Goal: Information Seeking & Learning: Find specific fact

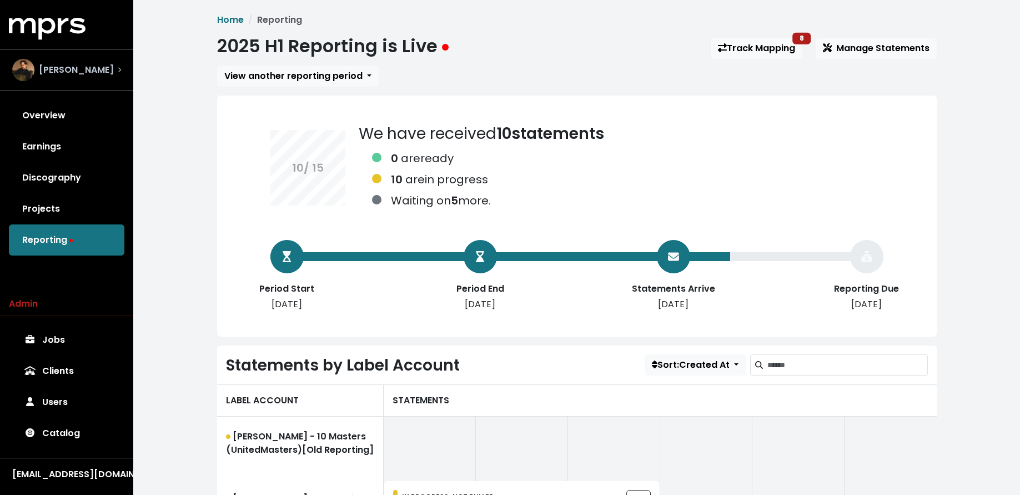
scroll to position [137, 0]
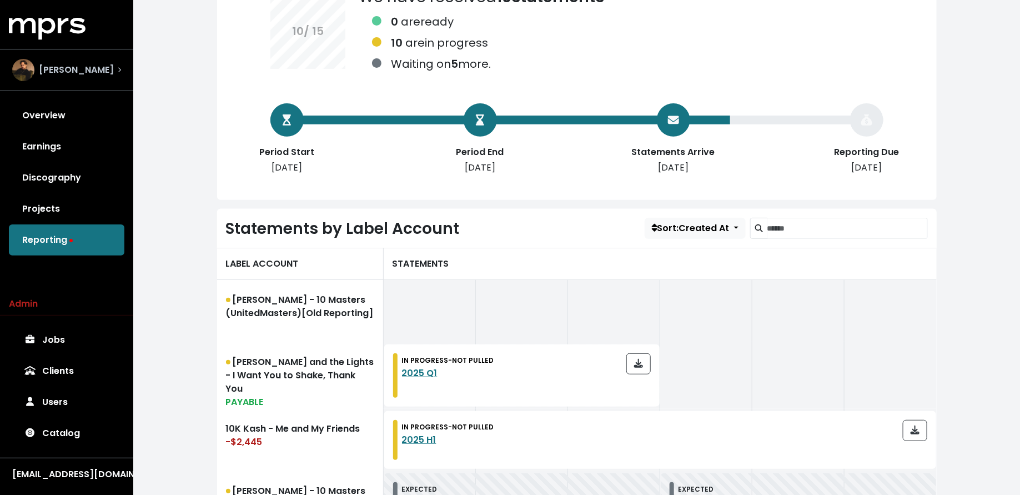
click at [83, 69] on div "[PERSON_NAME]" at bounding box center [66, 70] width 109 height 22
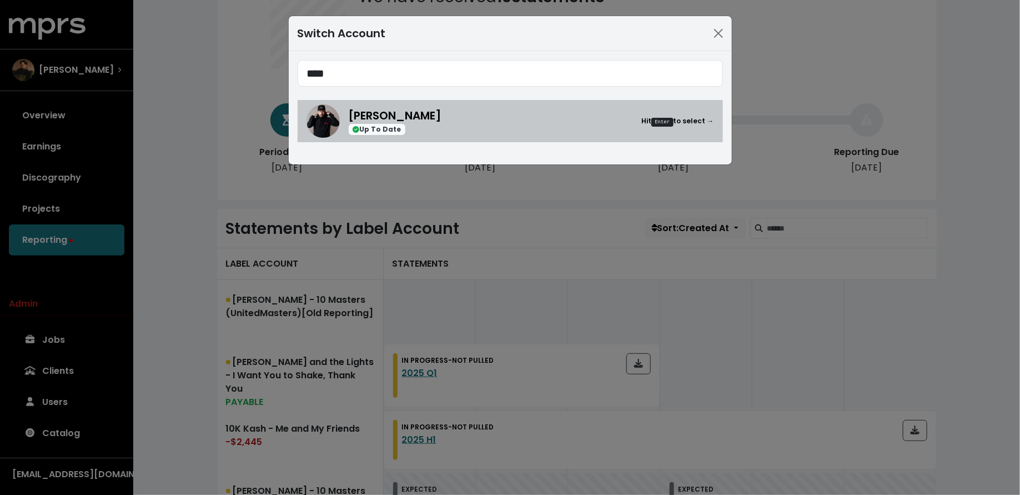
type input "****"
click at [435, 140] on link "[PERSON_NAME] Up To Date Hit Enter to select →" at bounding box center [509, 121] width 425 height 42
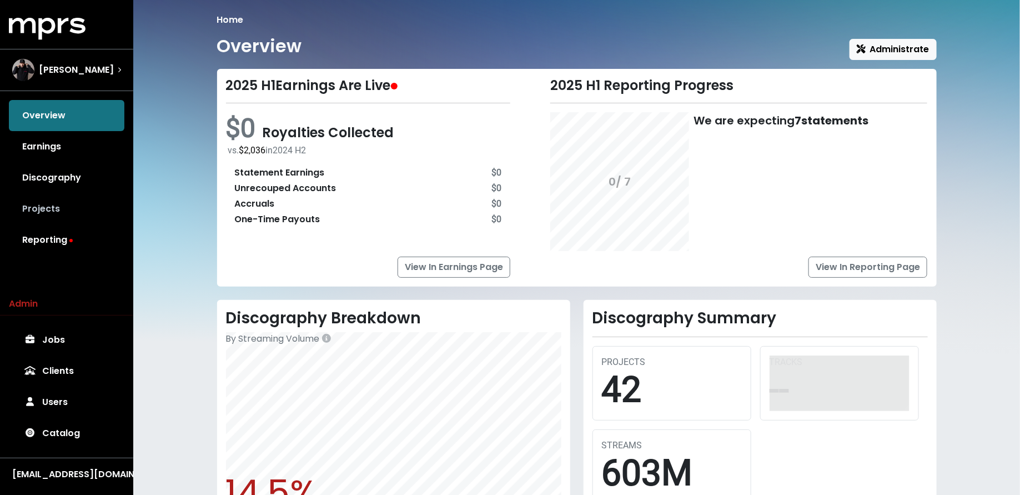
click at [36, 210] on link "Projects" at bounding box center [66, 208] width 115 height 31
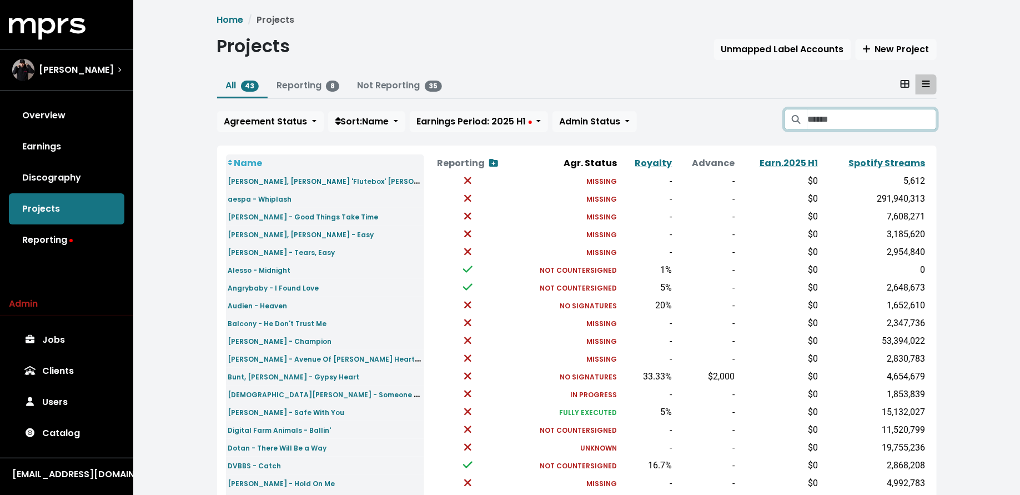
click at [825, 122] on input "Search projects" at bounding box center [871, 119] width 129 height 21
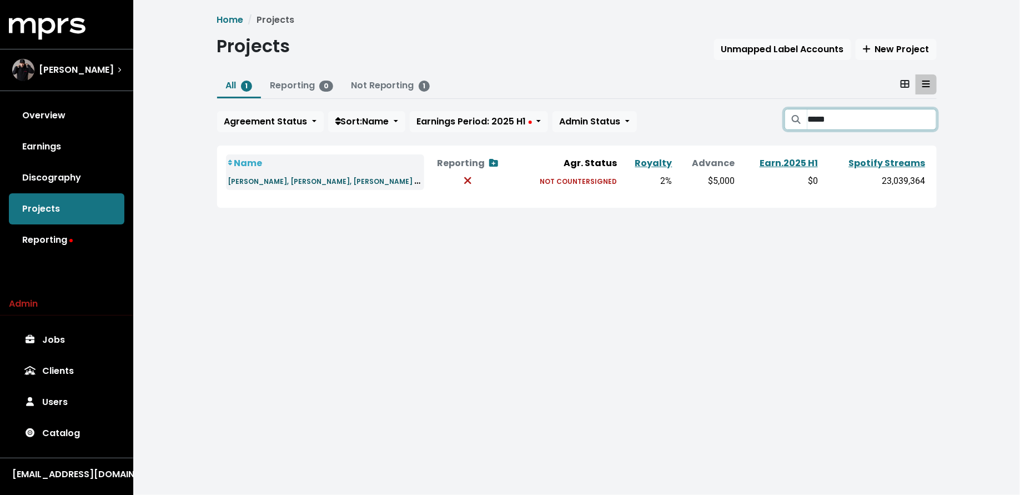
type input "*****"
click at [285, 181] on small "[PERSON_NAME], [PERSON_NAME], [PERSON_NAME] - All You Need is Love" at bounding box center [359, 180] width 262 height 13
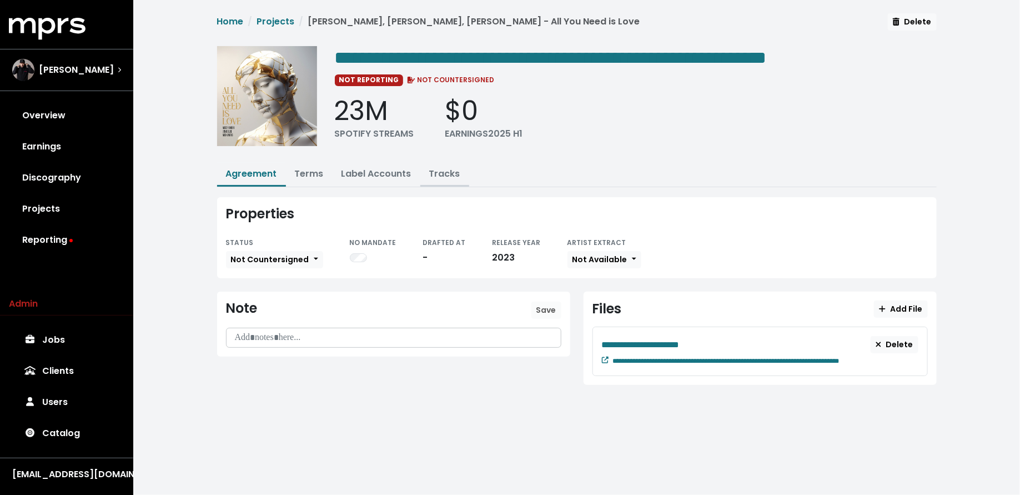
click at [450, 176] on link "Tracks" at bounding box center [444, 173] width 31 height 13
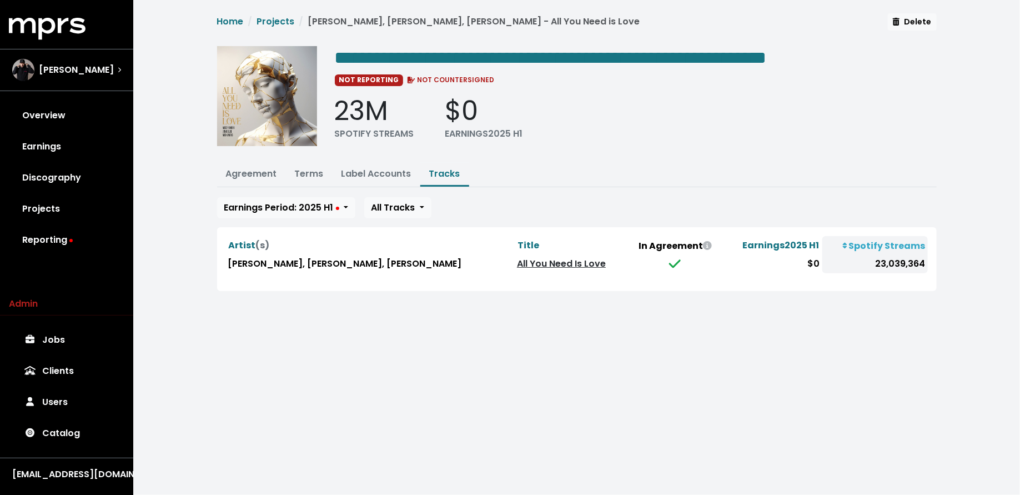
click at [517, 260] on link "All You Need Is Love" at bounding box center [561, 263] width 89 height 13
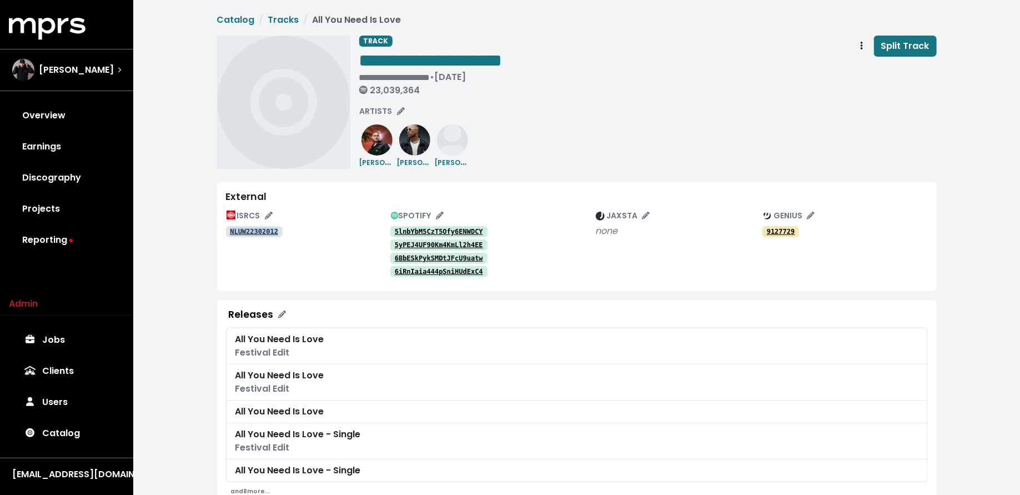
click at [472, 232] on tt "5lnbYbM5CzT5Ofy6ENWDCY" at bounding box center [439, 232] width 88 height 8
click at [431, 244] on tt "5yPEJ4UF90Km4KmLl2h4EE" at bounding box center [439, 245] width 88 height 8
click at [430, 257] on tt "6BbESkPykSMDtJFcU9uatw" at bounding box center [439, 258] width 88 height 8
click at [423, 273] on tt "6iRnIaia444pSniHUdExC4" at bounding box center [439, 272] width 88 height 8
